Goal: Task Accomplishment & Management: Manage account settings

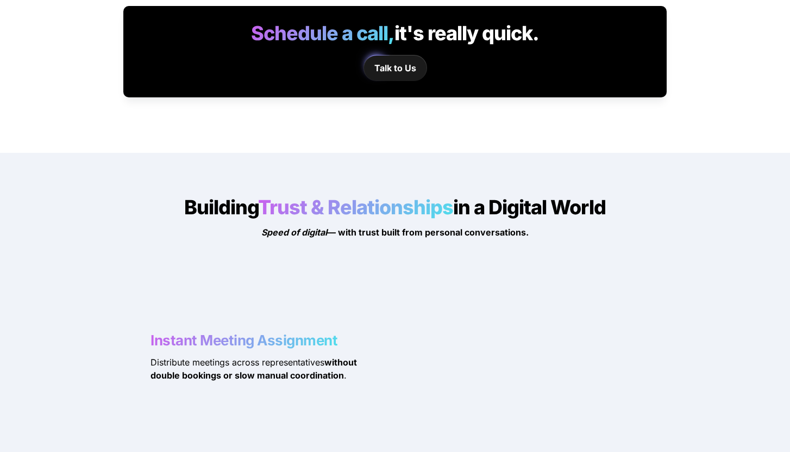
scroll to position [1087, 0]
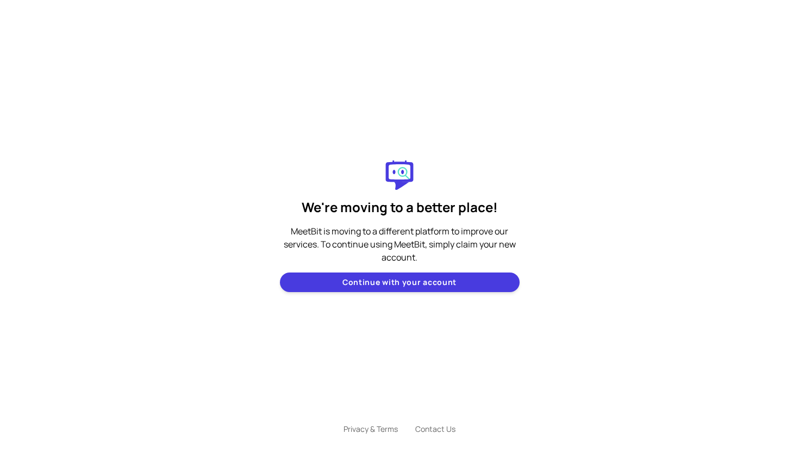
click at [387, 284] on text "Continue with your account" at bounding box center [399, 282] width 114 height 11
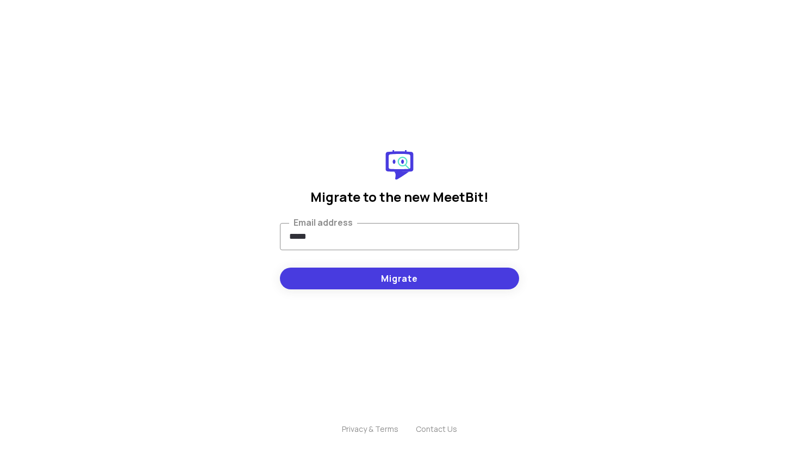
type input "**********"
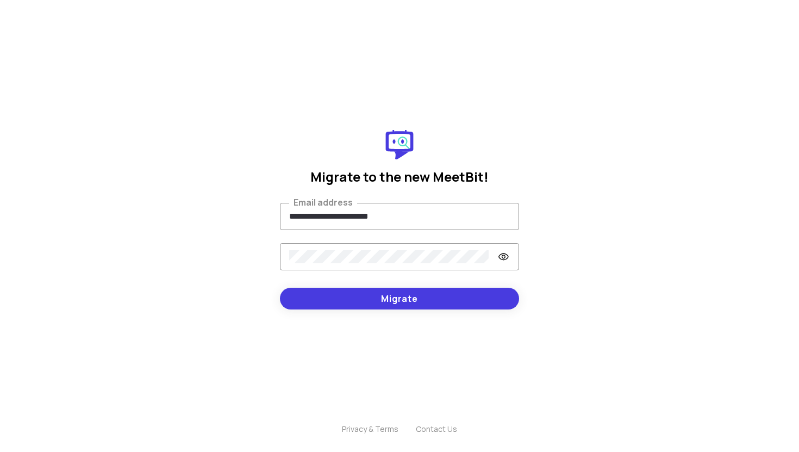
click at [411, 241] on form "**********" at bounding box center [399, 225] width 239 height 193
click at [412, 304] on span "Migrate" at bounding box center [399, 298] width 37 height 22
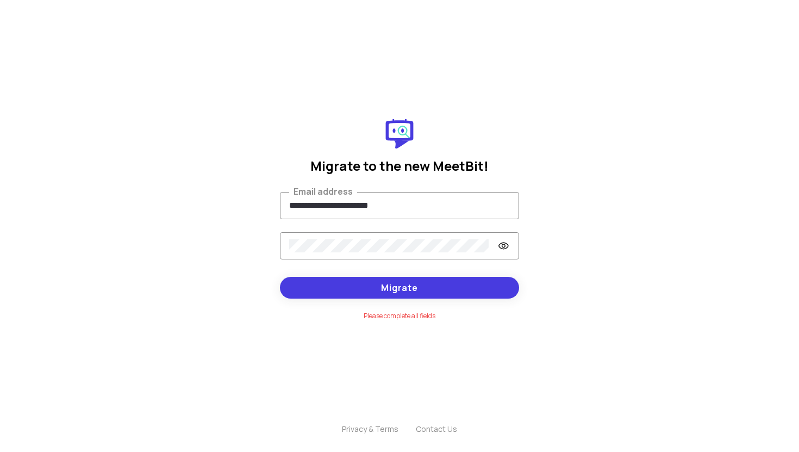
click at [367, 258] on div "Password" at bounding box center [399, 245] width 239 height 27
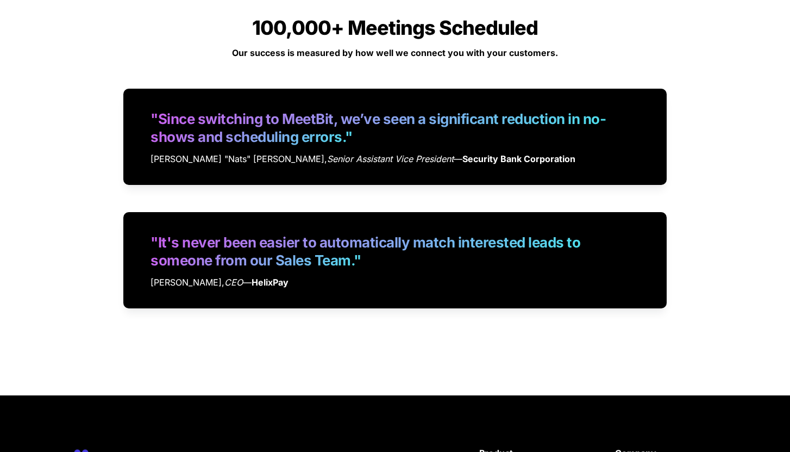
scroll to position [2415, 0]
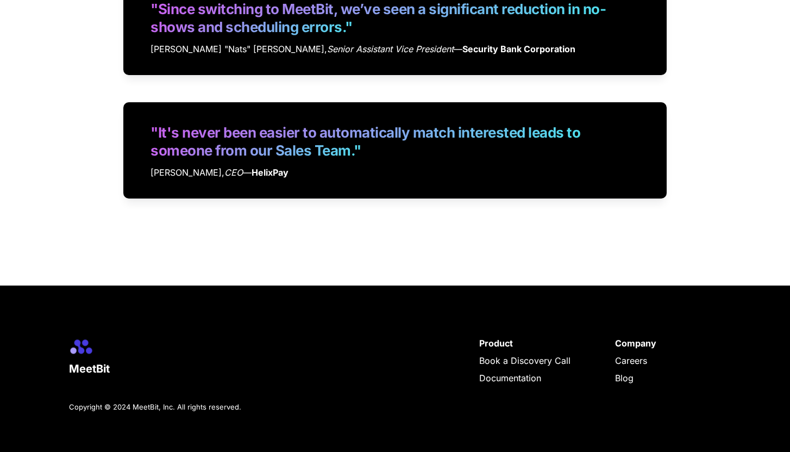
click at [500, 344] on strong "Product" at bounding box center [496, 342] width 34 height 11
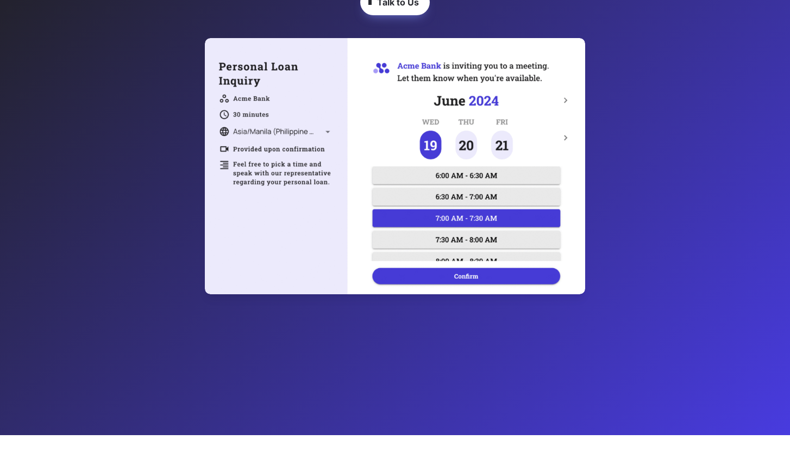
scroll to position [0, 0]
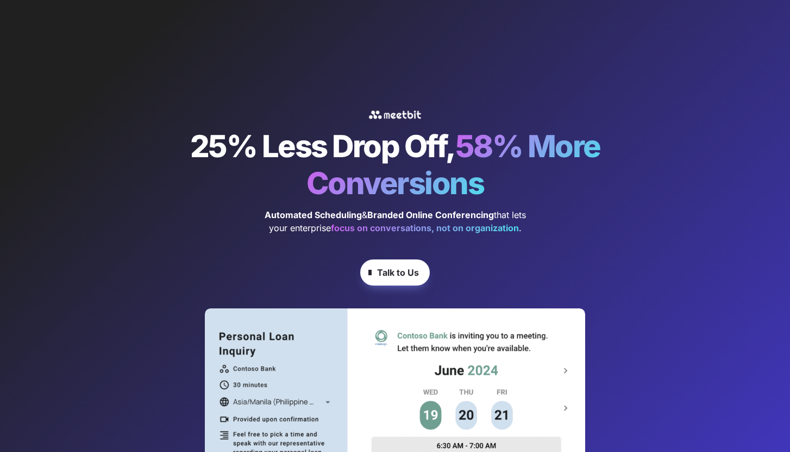
click at [386, 115] on img at bounding box center [395, 114] width 59 height 17
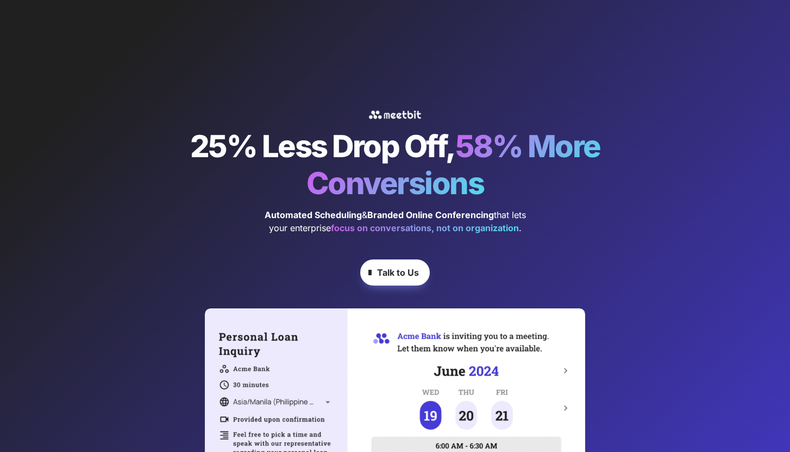
click at [406, 116] on img at bounding box center [395, 114] width 59 height 17
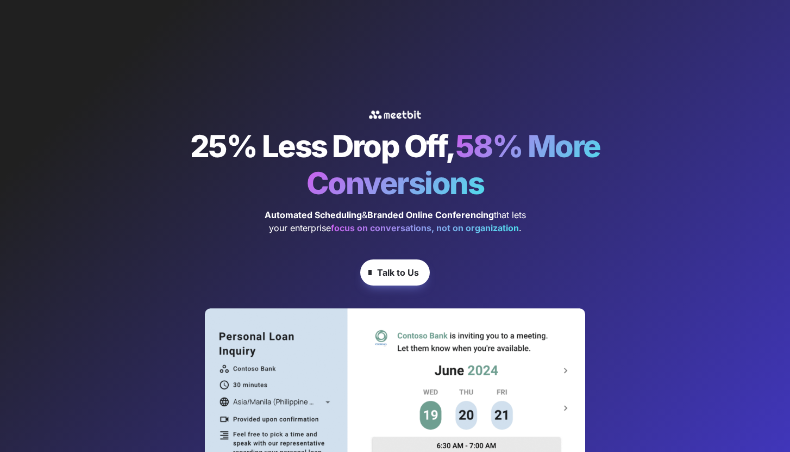
click at [402, 170] on span "58% More Conversions" at bounding box center [458, 165] width 305 height 74
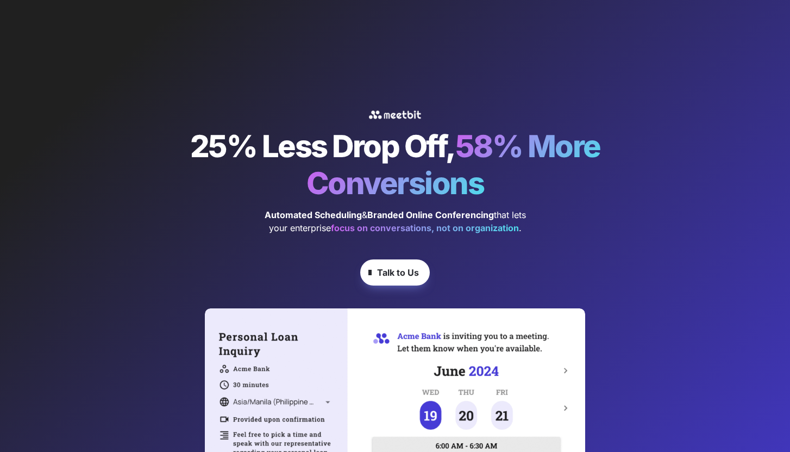
click at [407, 275] on strong "Talk to Us" at bounding box center [398, 272] width 42 height 11
